Goal: Find specific page/section: Find specific page/section

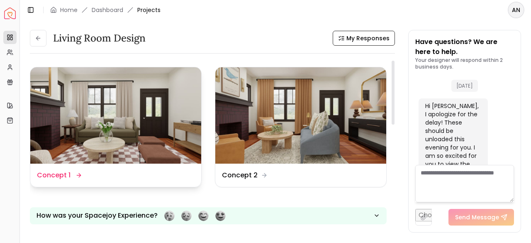
click at [124, 126] on img at bounding box center [115, 115] width 171 height 96
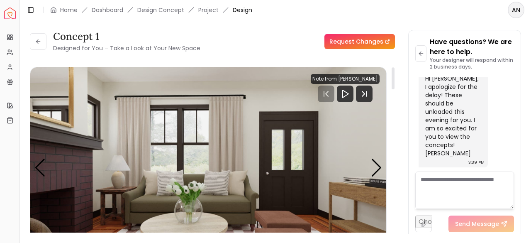
scroll to position [41, 0]
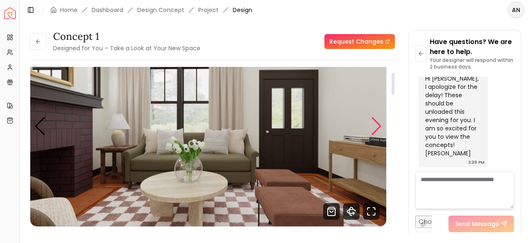
click at [373, 124] on div "Next slide" at bounding box center [376, 126] width 11 height 18
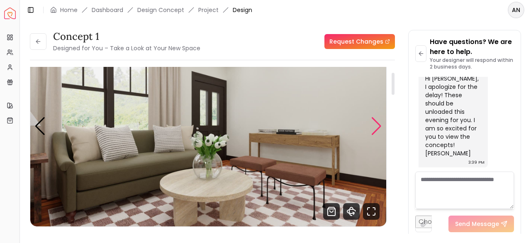
click at [373, 124] on div "Next slide" at bounding box center [376, 126] width 11 height 18
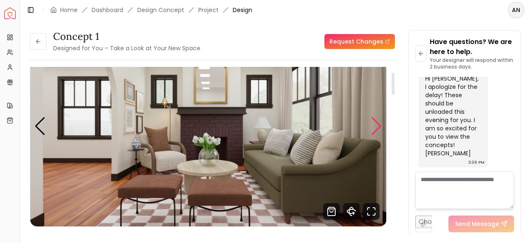
click at [377, 124] on div "Next slide" at bounding box center [376, 126] width 11 height 18
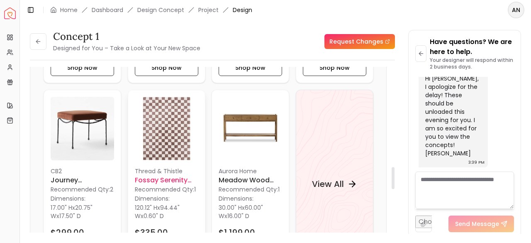
scroll to position [788, 0]
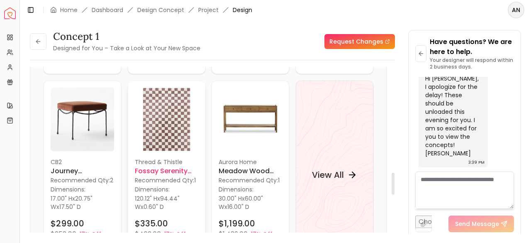
click at [143, 195] on span "120.12" H" at bounding box center [146, 198] width 22 height 8
